Goal: Navigation & Orientation: Find specific page/section

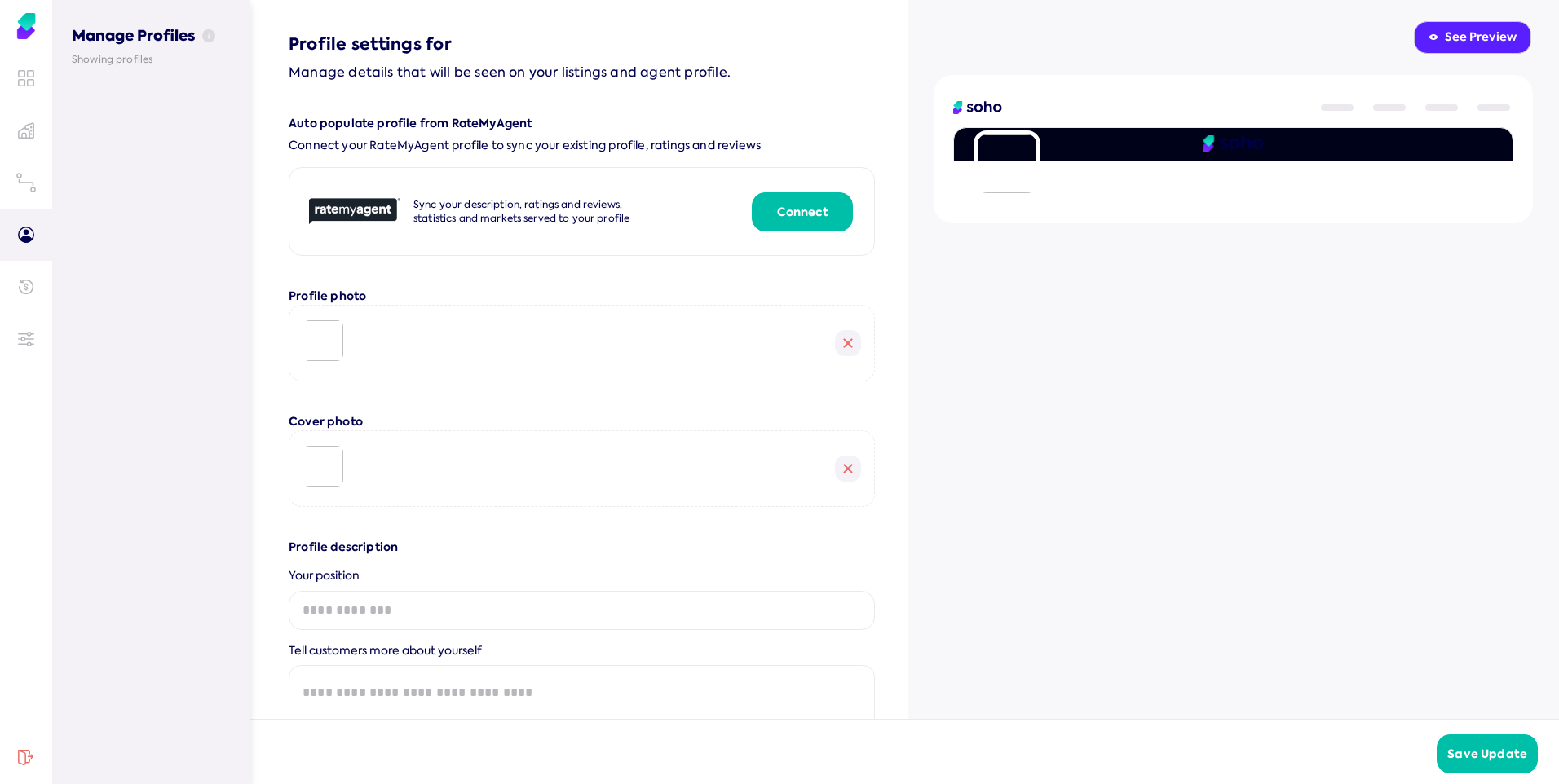
scroll to position [1296, 0]
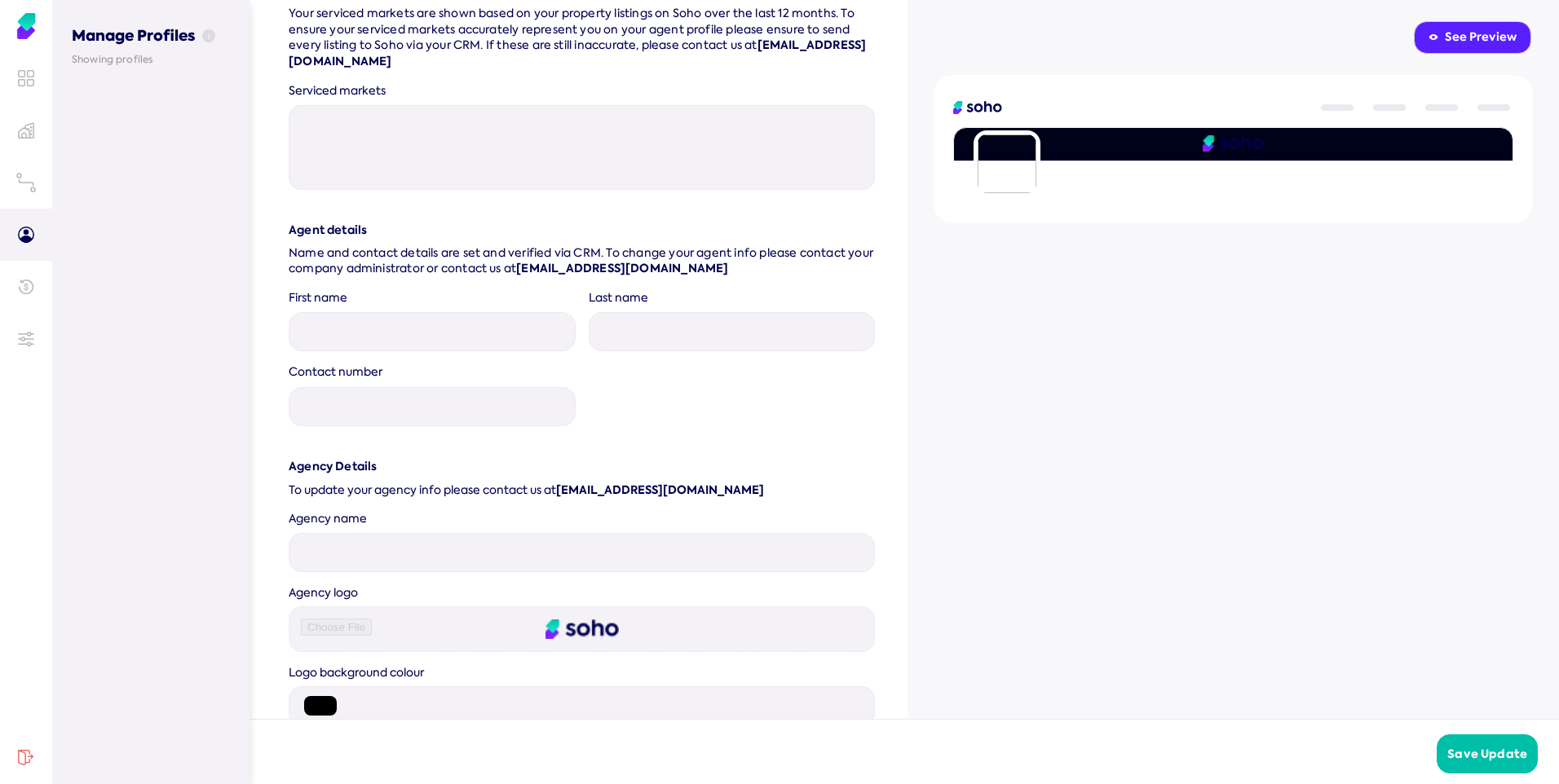
click at [1441, 41] on div "See Preview" at bounding box center [1473, 38] width 88 height 16
click at [30, 75] on icon at bounding box center [26, 78] width 16 height 16
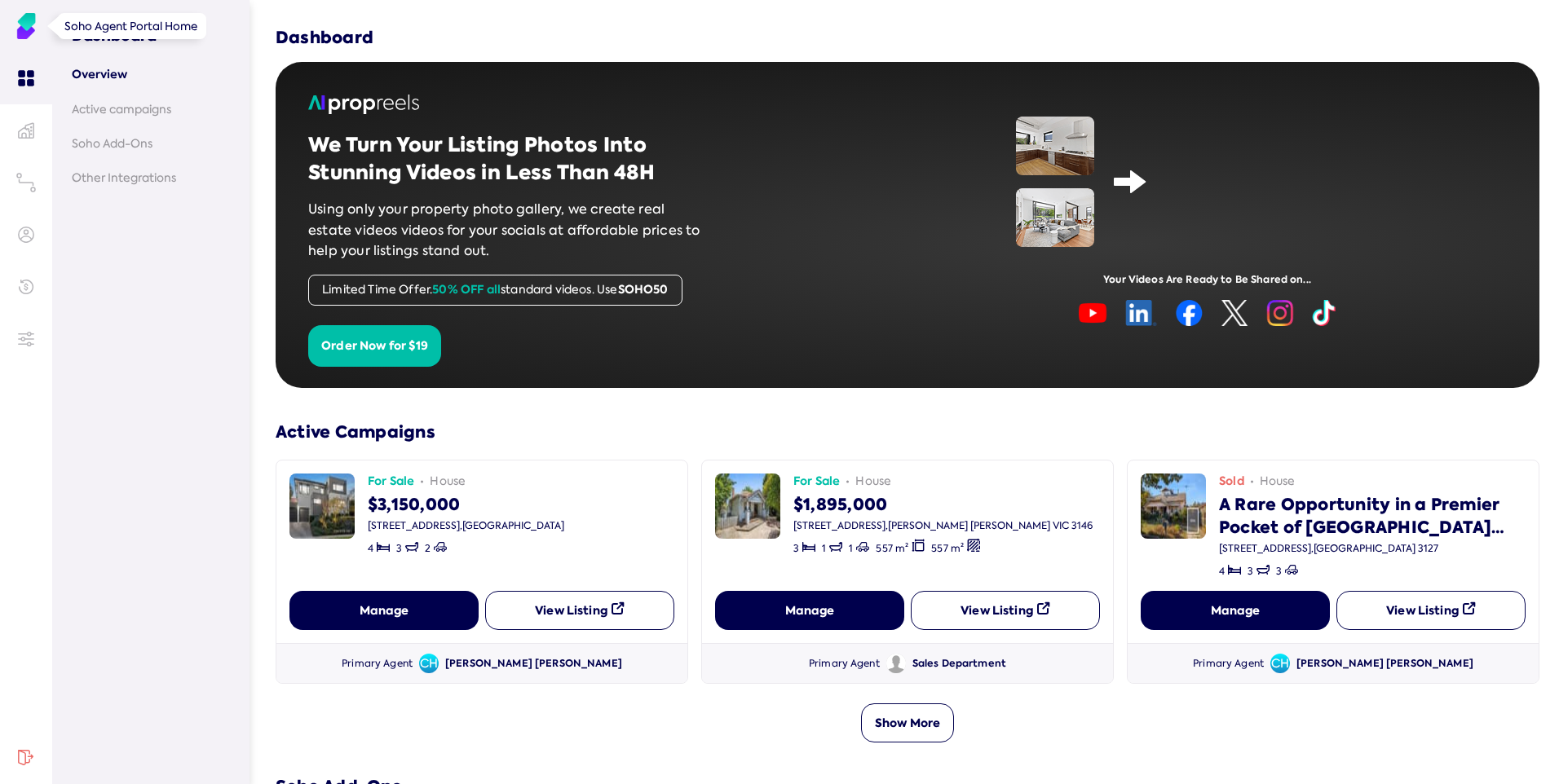
click at [33, 23] on img at bounding box center [26, 26] width 26 height 26
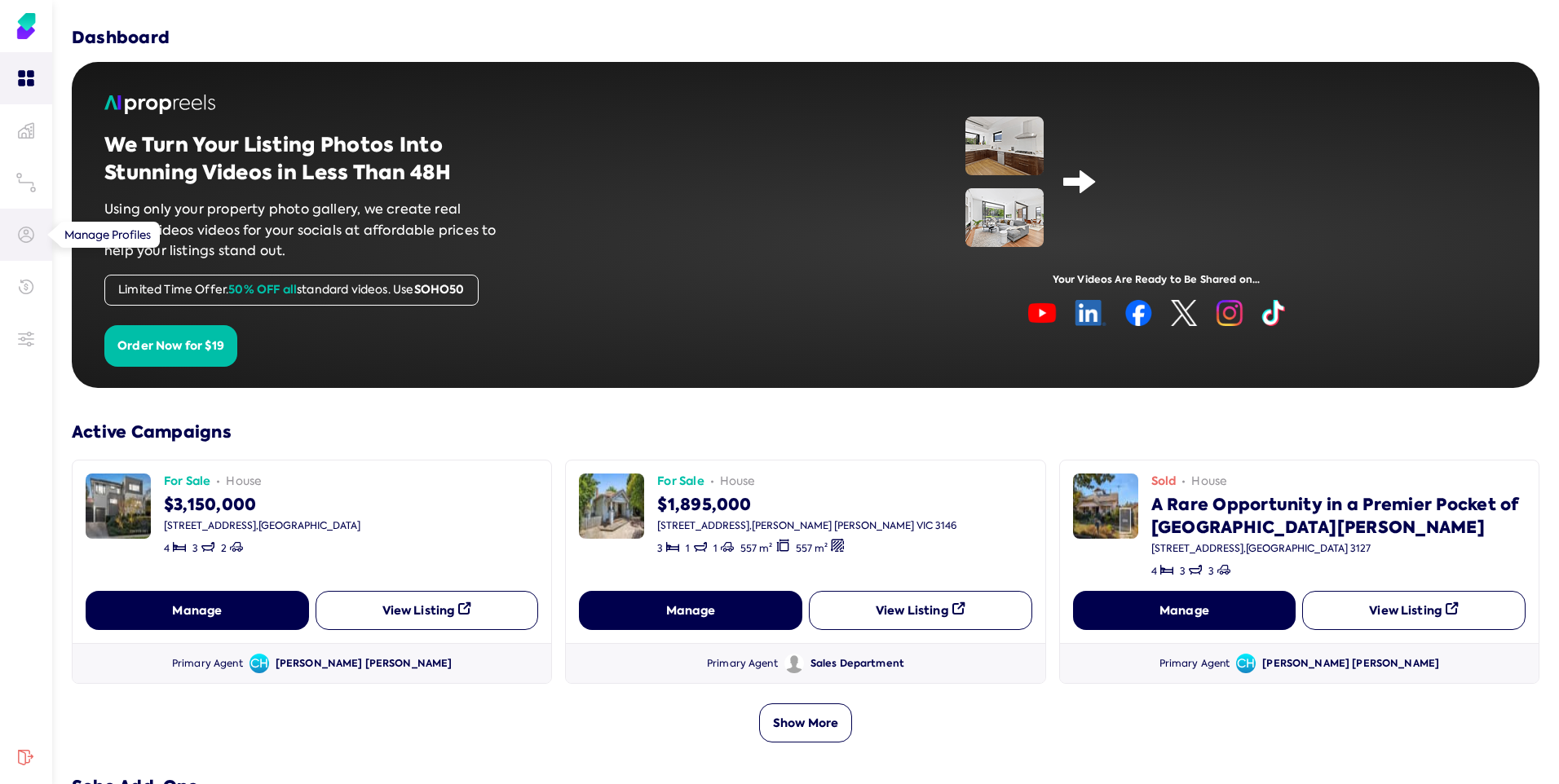
click at [25, 225] on link at bounding box center [26, 234] width 52 height 52
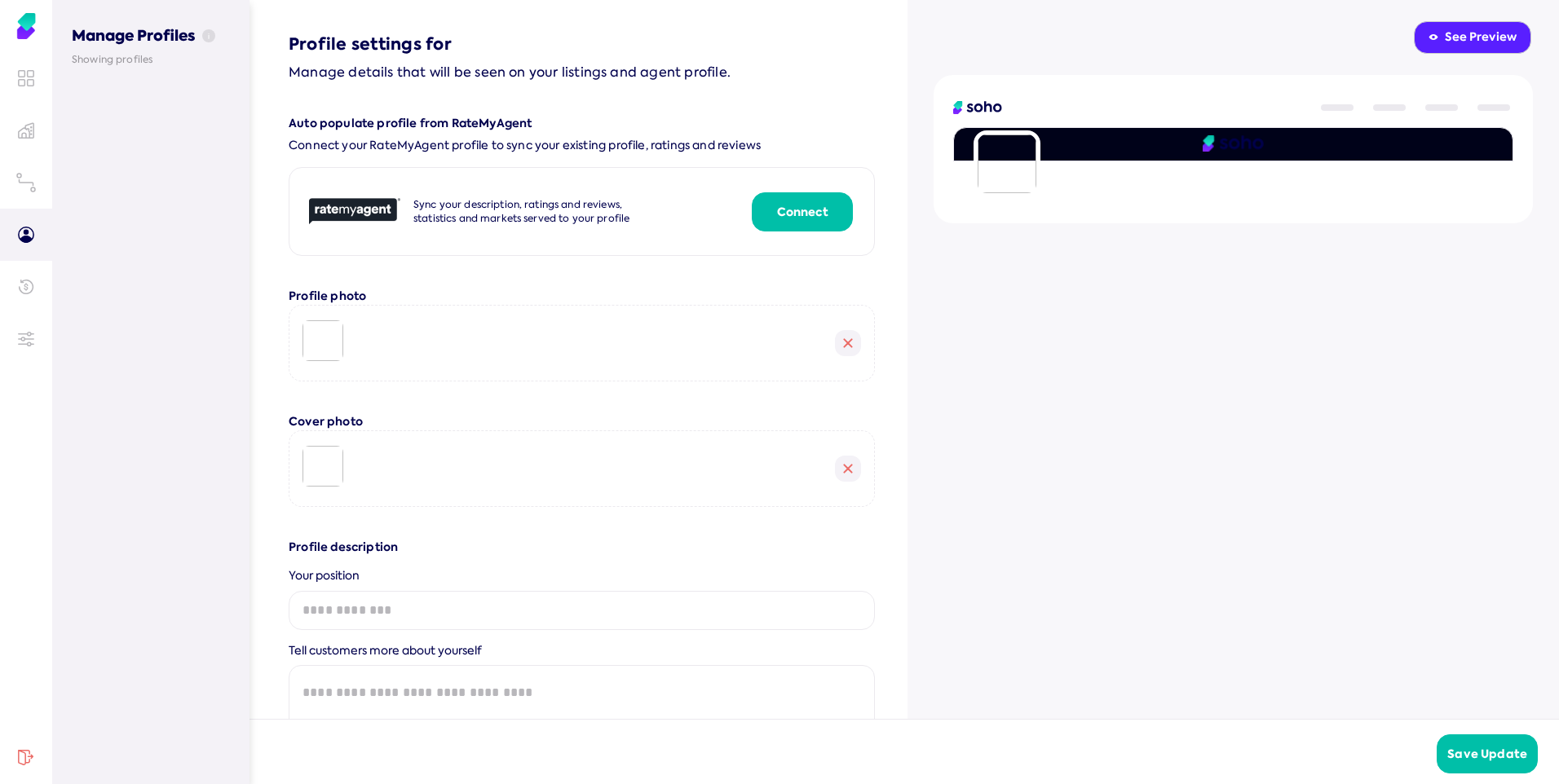
click at [1441, 45] on div "See Preview" at bounding box center [1473, 38] width 88 height 16
click at [29, 335] on icon at bounding box center [30, 334] width 4 height 4
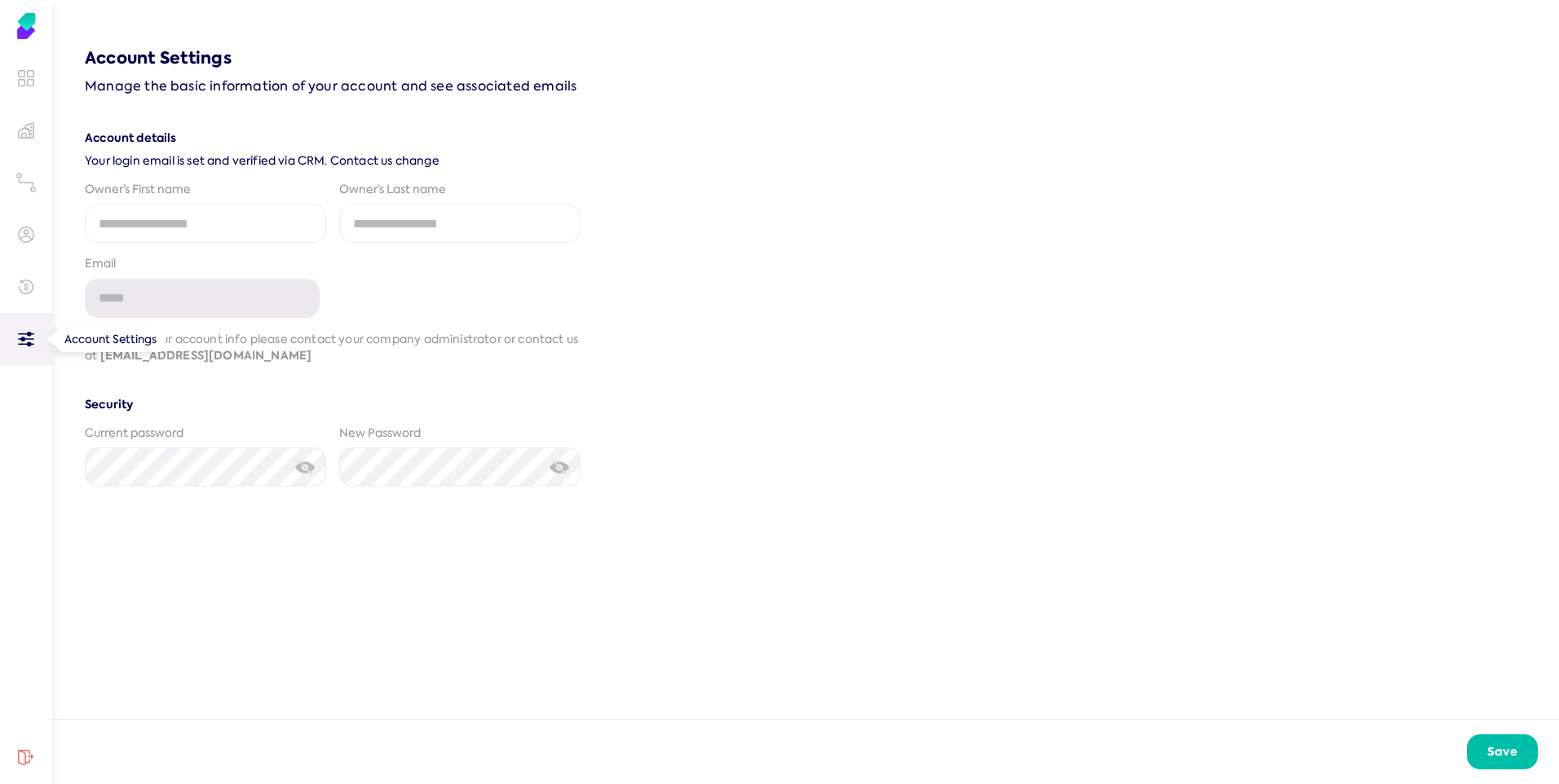
type input "**********"
click at [27, 86] on link at bounding box center [26, 78] width 52 height 52
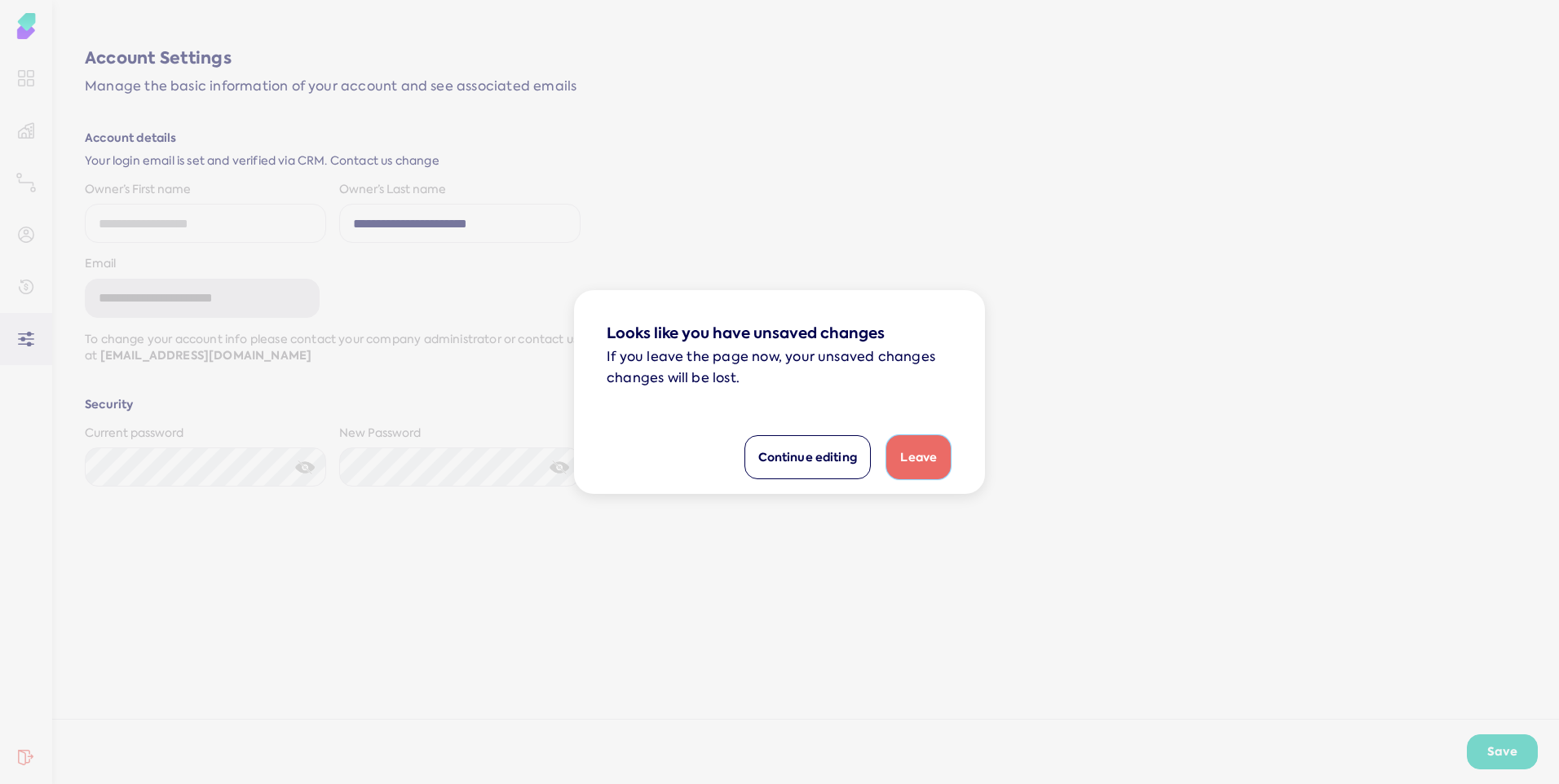
click at [929, 455] on button "Leave" at bounding box center [918, 457] width 65 height 44
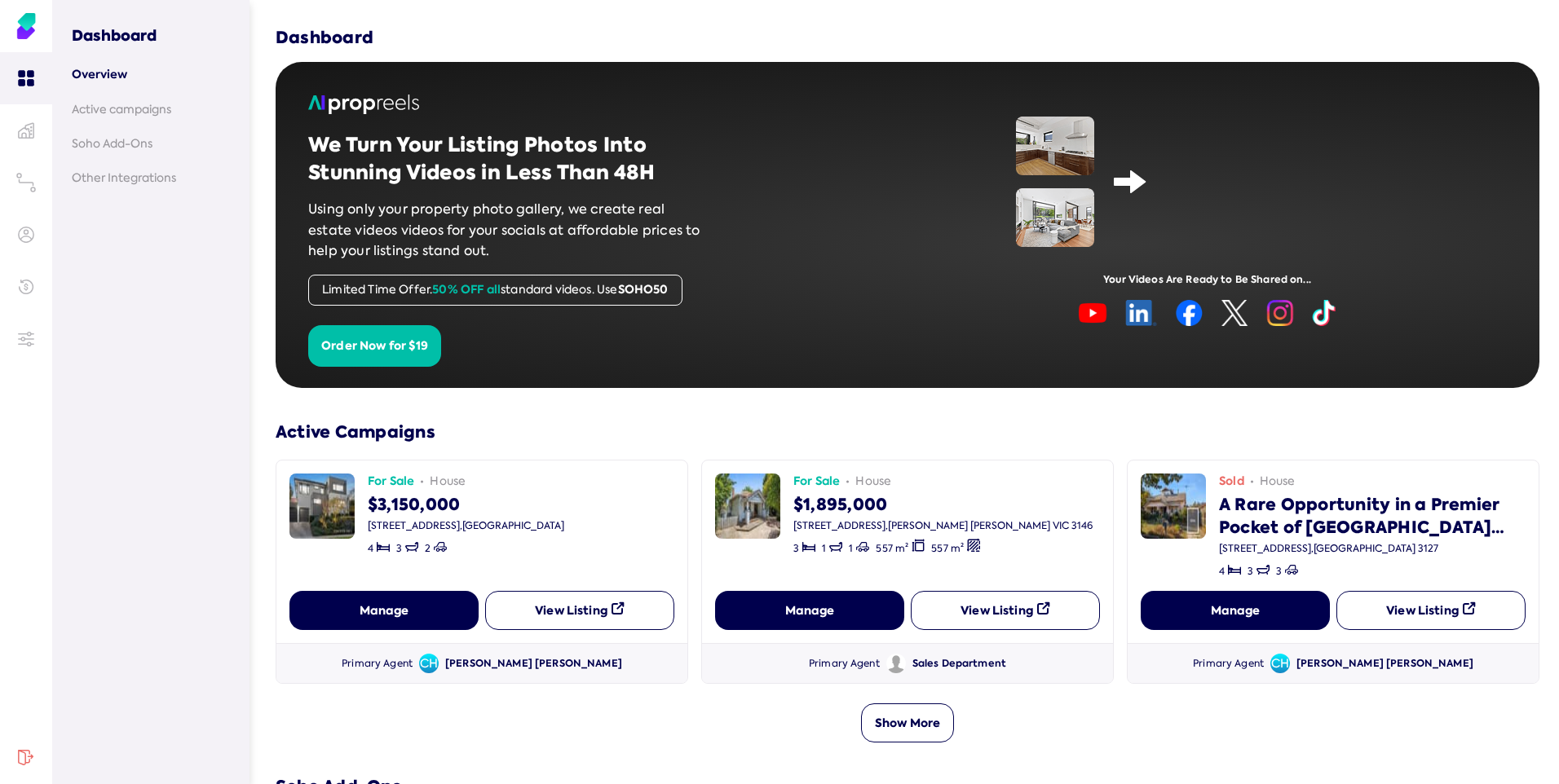
click at [562, 609] on button "View Listing" at bounding box center [580, 611] width 190 height 40
click at [29, 26] on img at bounding box center [26, 26] width 26 height 26
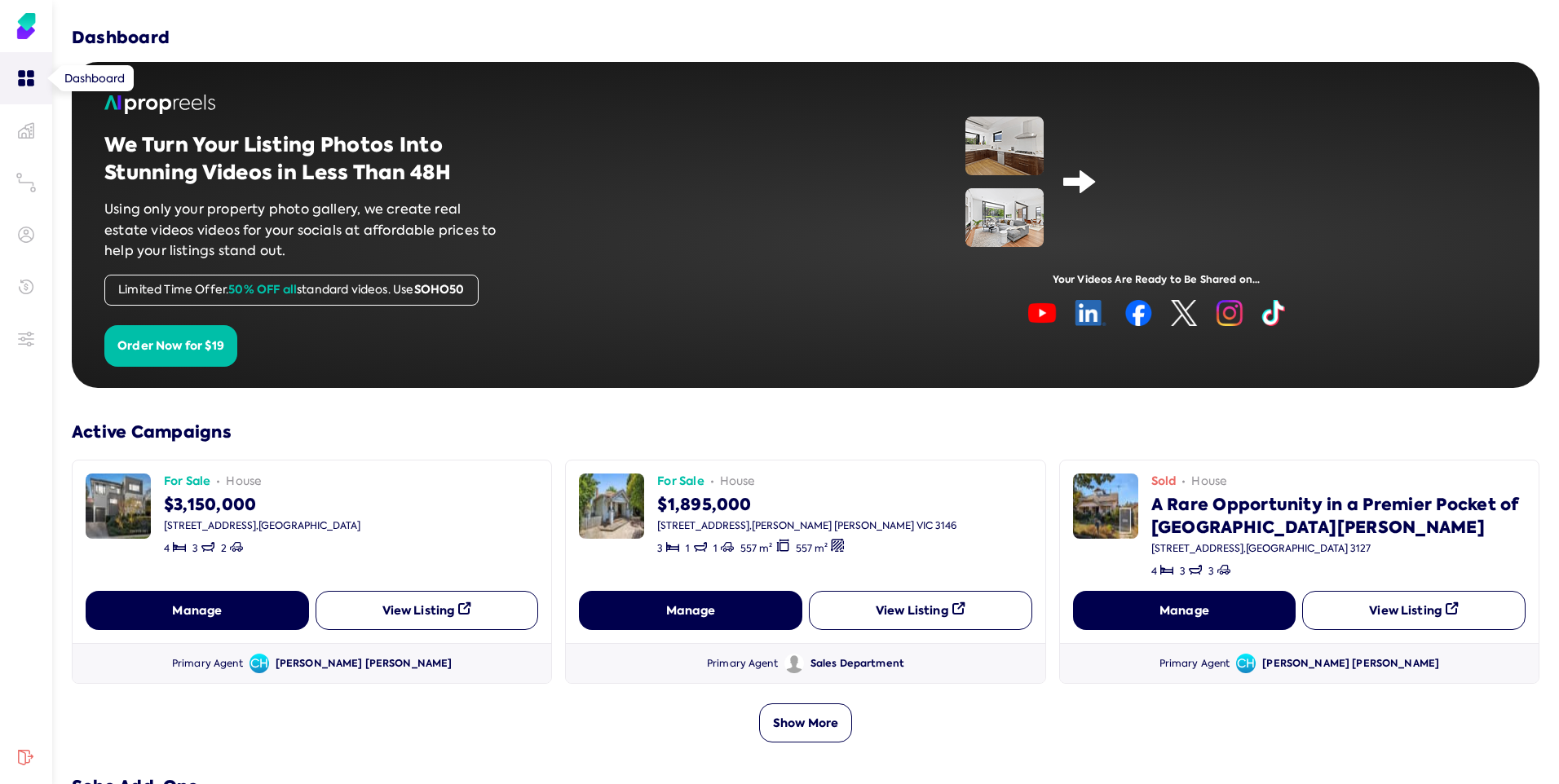
click at [25, 75] on icon at bounding box center [26, 78] width 16 height 16
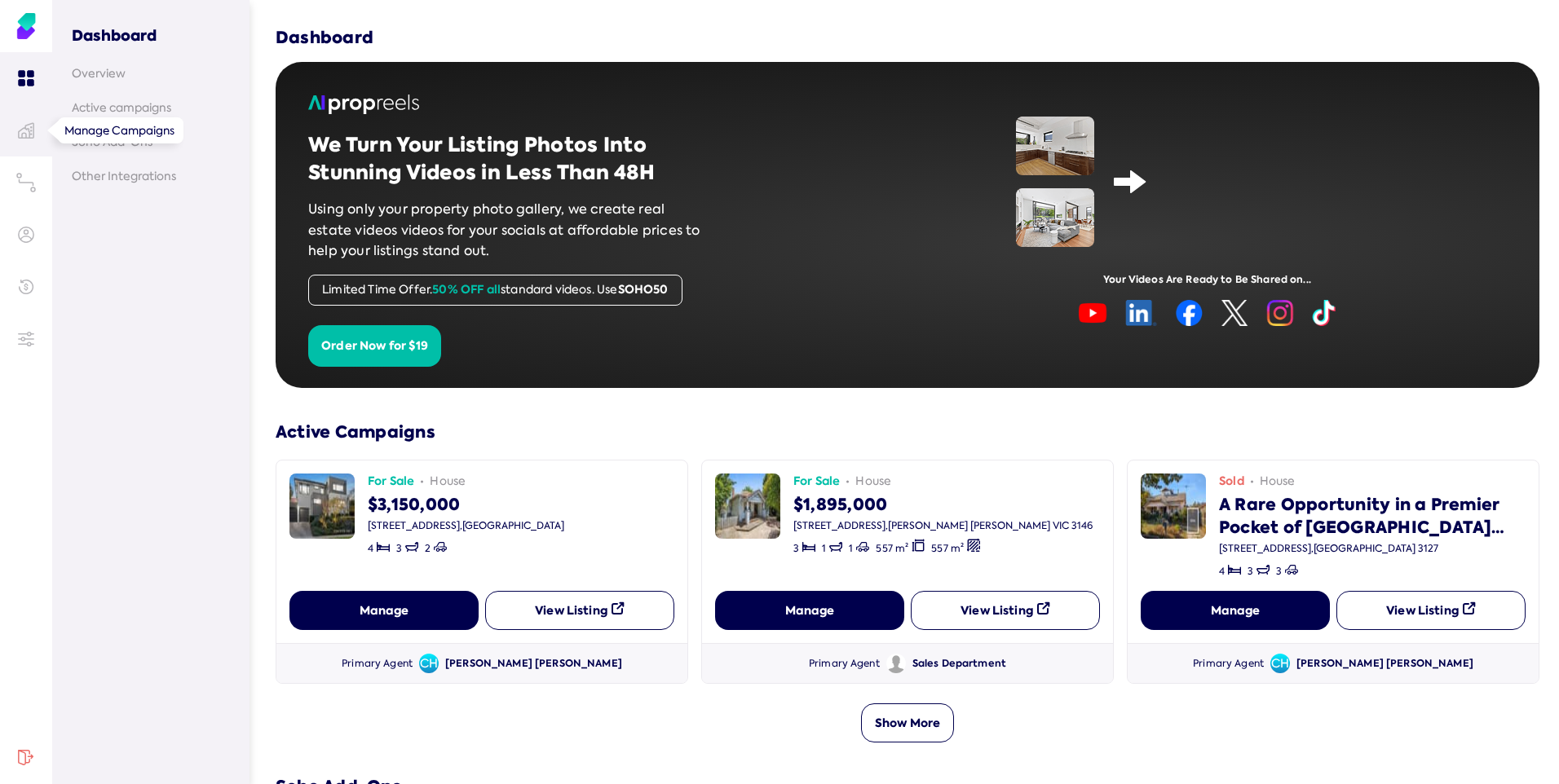
click at [26, 130] on icon at bounding box center [26, 130] width 16 height 16
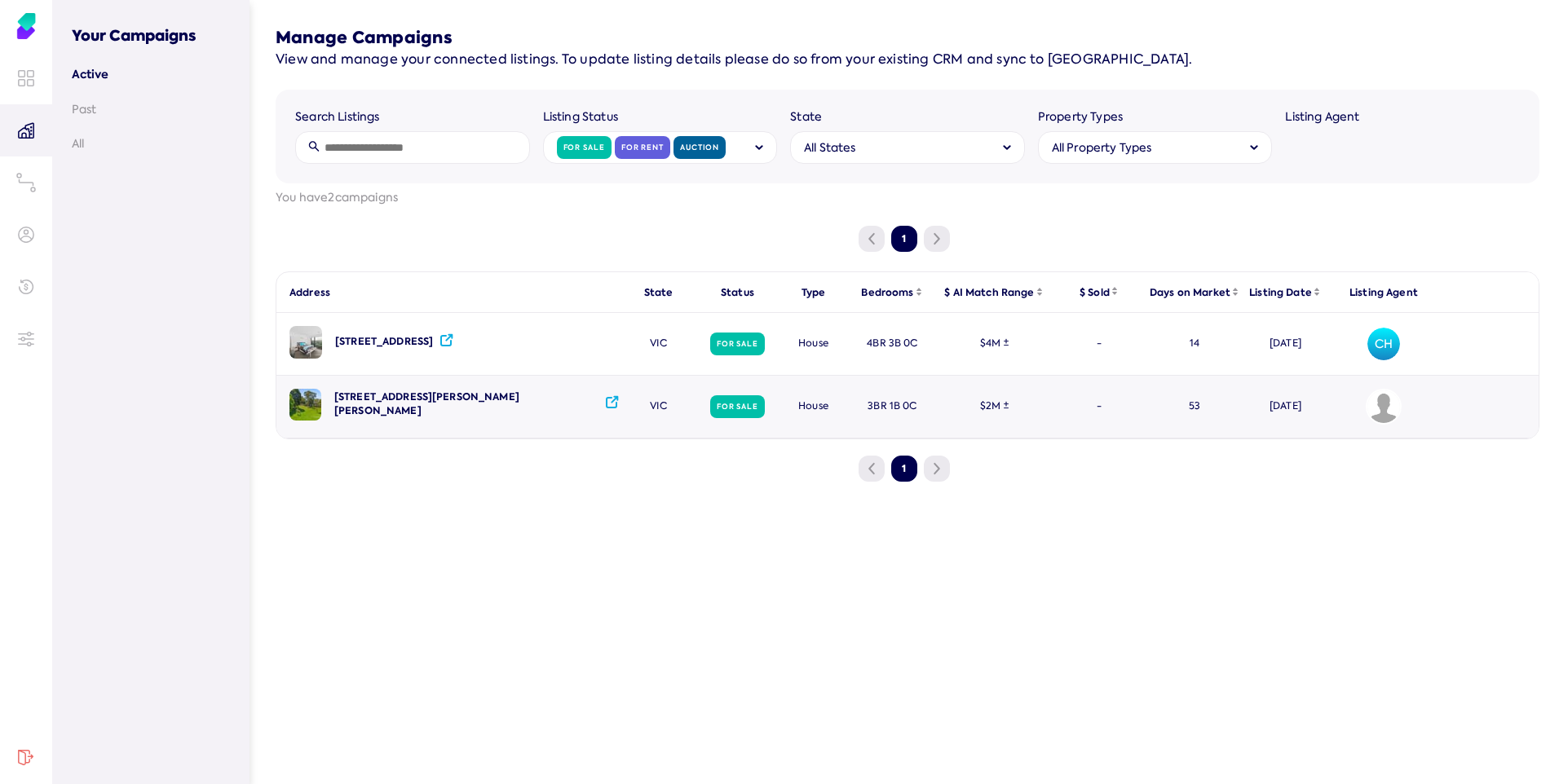
click at [1379, 413] on img "Avatar of Sales Department" at bounding box center [1384, 407] width 32 height 32
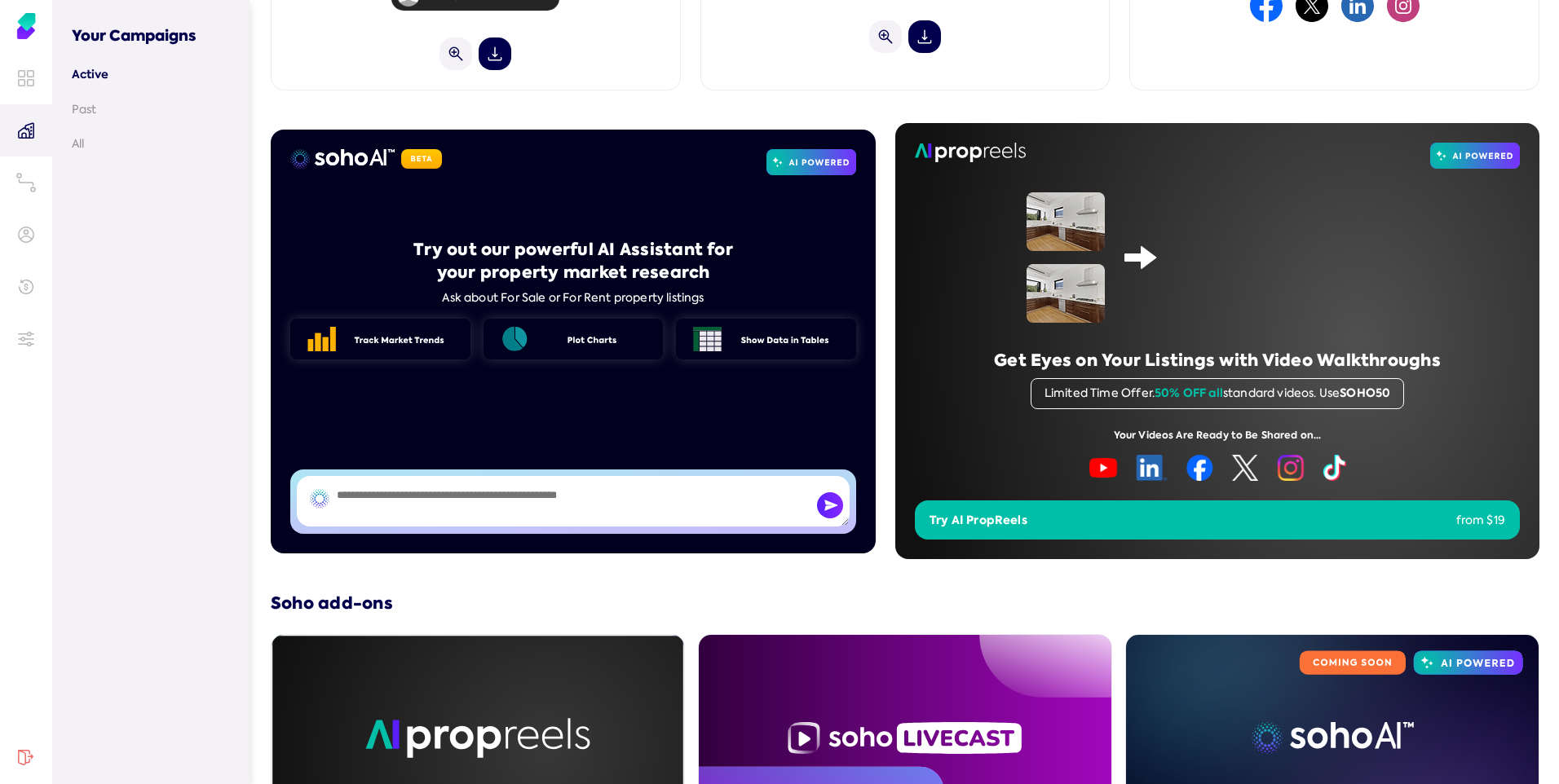
scroll to position [445, 0]
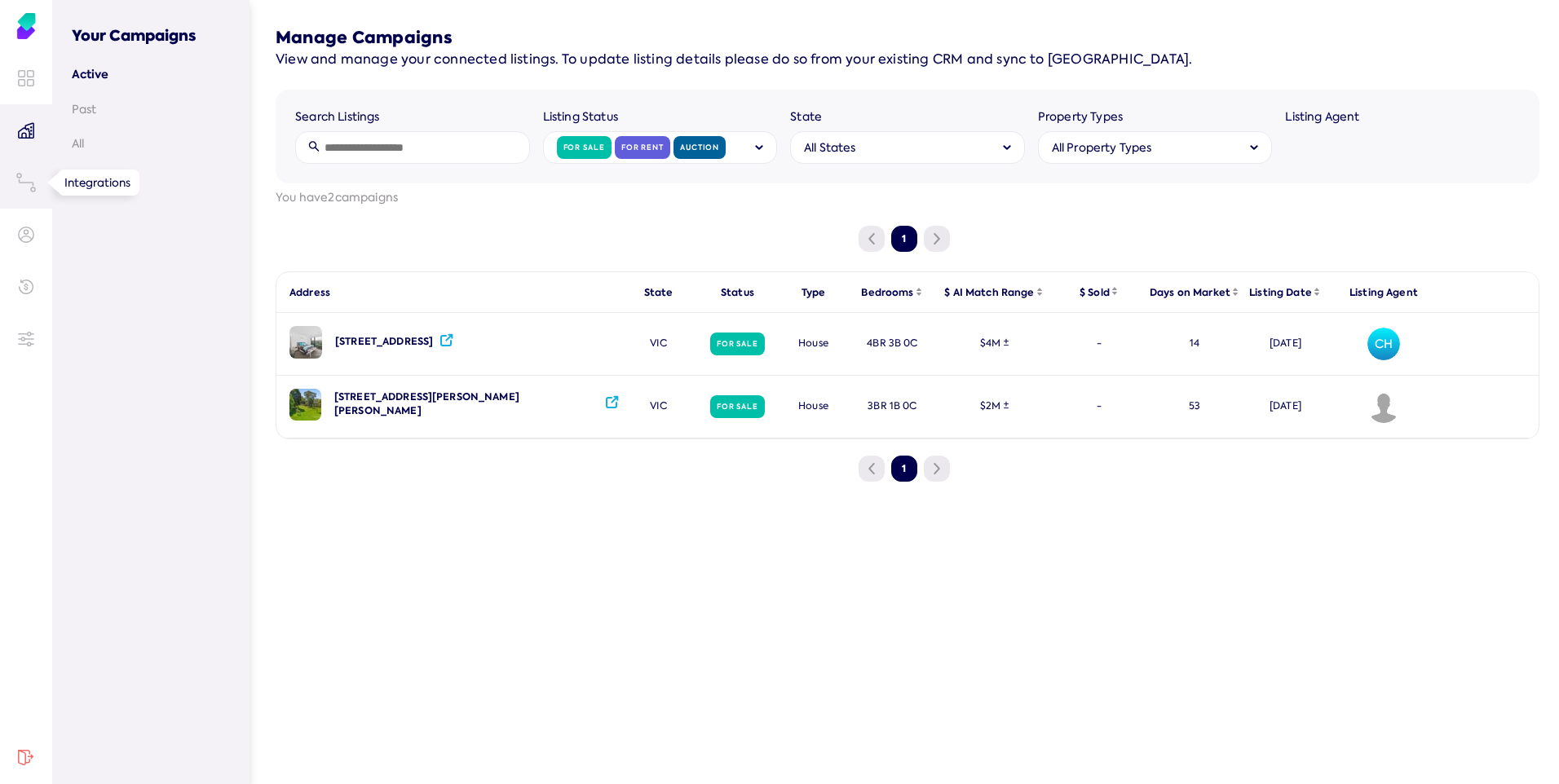
click at [37, 183] on link at bounding box center [26, 182] width 52 height 52
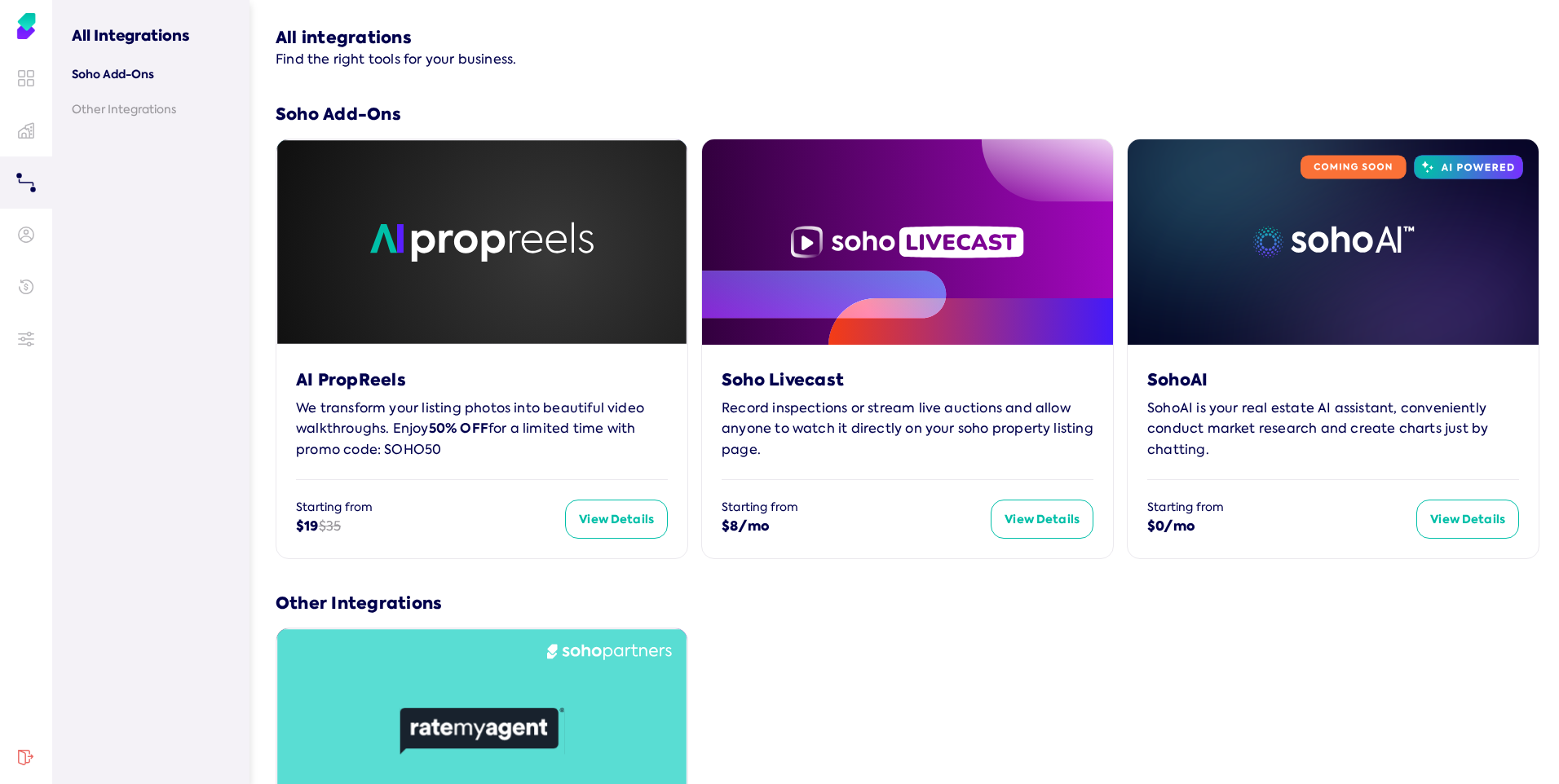
scroll to position [261, 0]
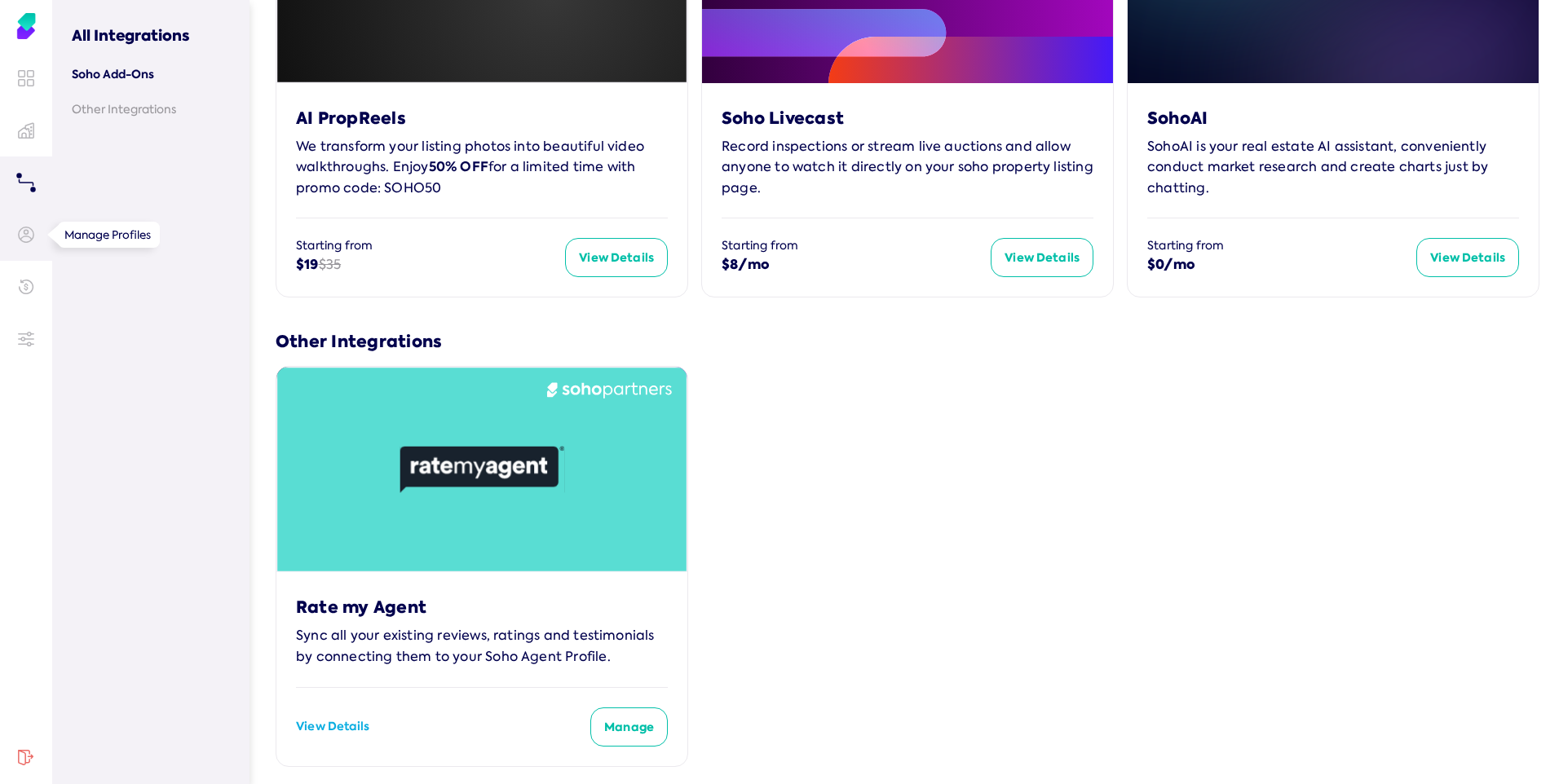
click at [16, 236] on link at bounding box center [26, 234] width 52 height 52
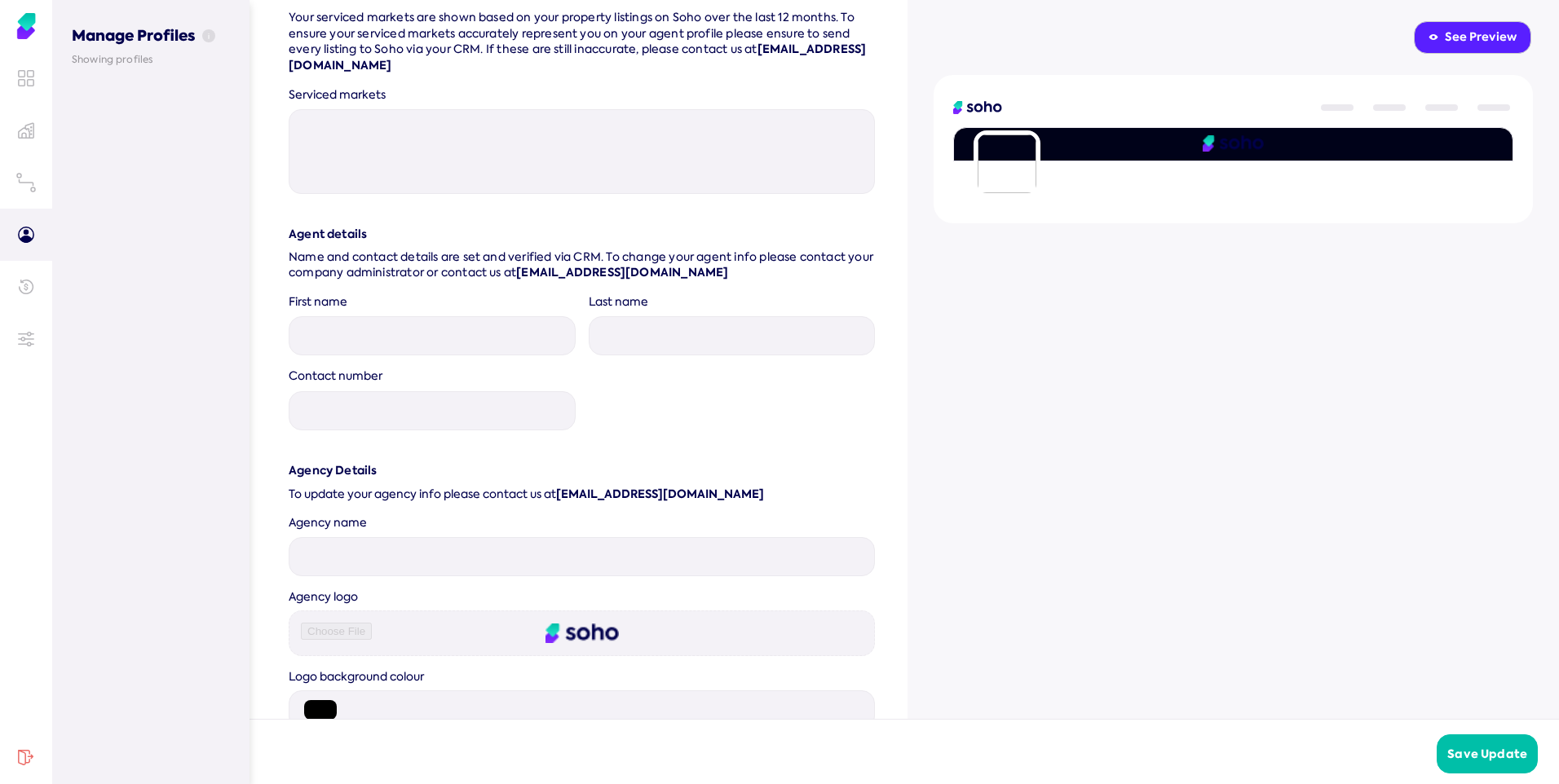
scroll to position [1296, 0]
